Goal: Information Seeking & Learning: Learn about a topic

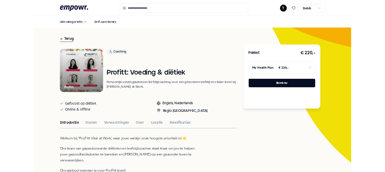
scroll to position [847, 0]
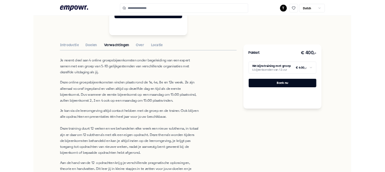
scroll to position [429, 0]
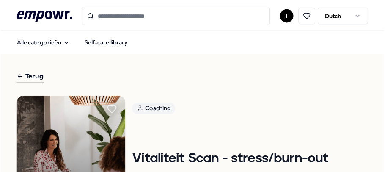
scroll to position [127, 0]
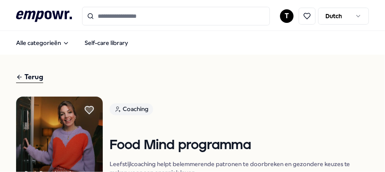
scroll to position [42, 0]
